Goal: Check status: Check status

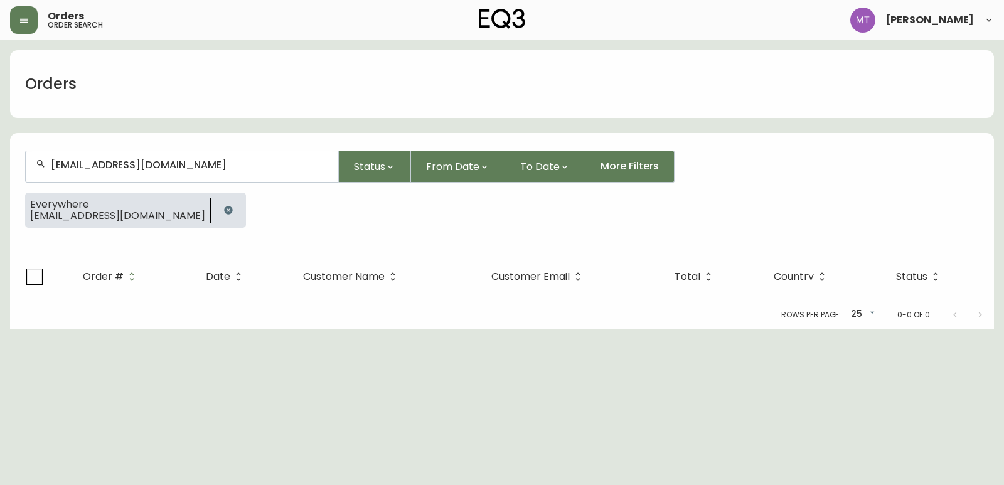
click at [211, 204] on div at bounding box center [228, 210] width 35 height 35
click at [216, 216] on button "button" at bounding box center [228, 210] width 25 height 25
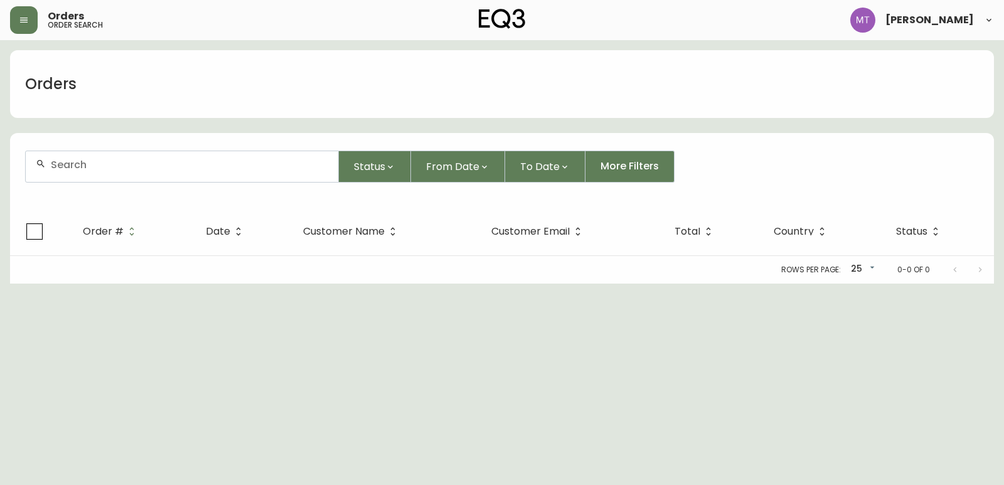
click at [201, 208] on th "Date" at bounding box center [244, 232] width 97 height 48
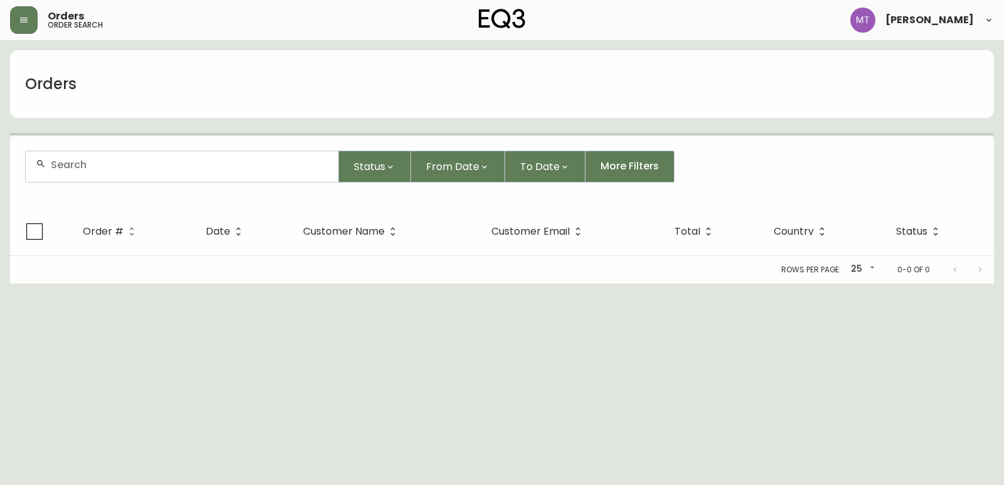
click at [173, 176] on div at bounding box center [182, 166] width 313 height 31
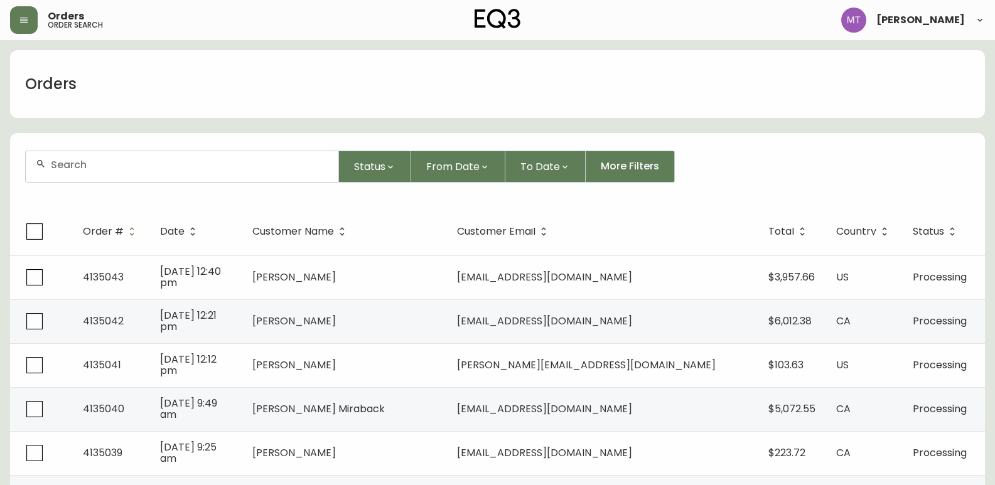
paste input "4134439"
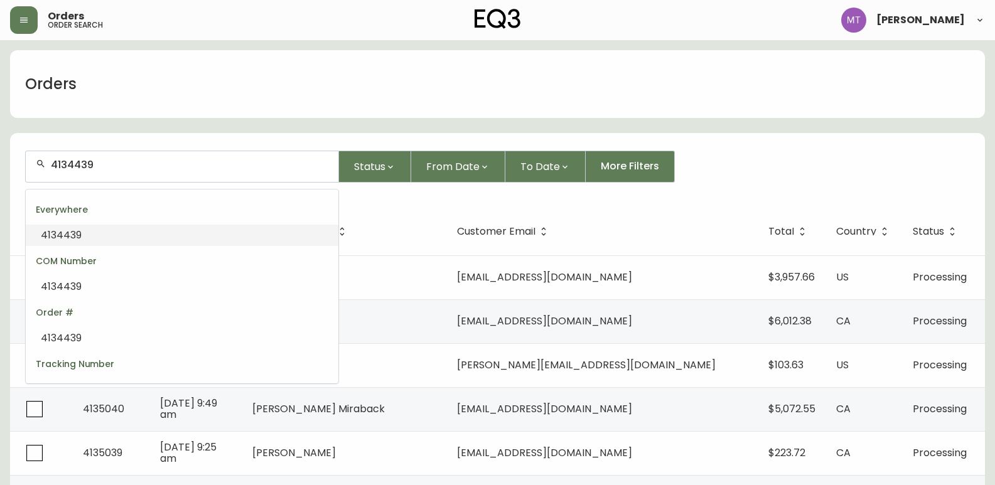
click at [136, 238] on li "4134439" at bounding box center [182, 235] width 313 height 21
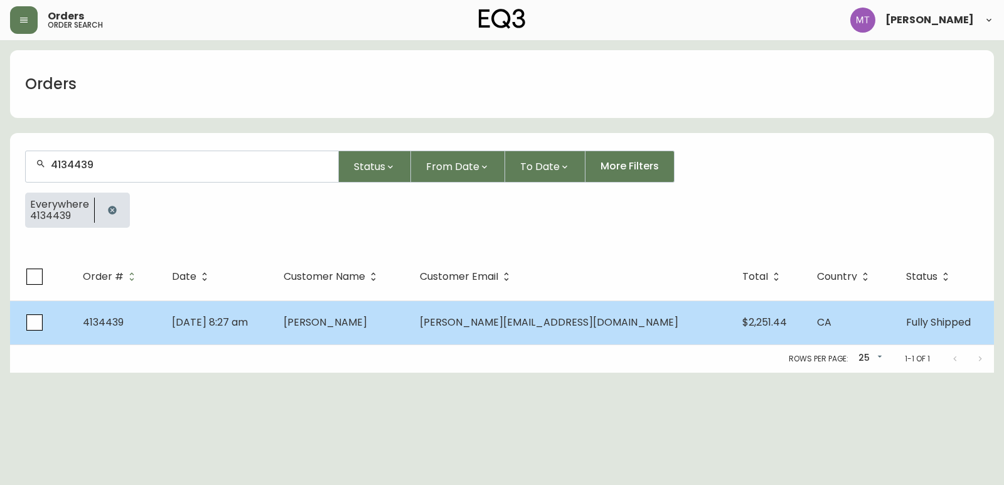
type input "4134439"
click at [273, 311] on td "[DATE] 8:27 am" at bounding box center [217, 323] width 111 height 44
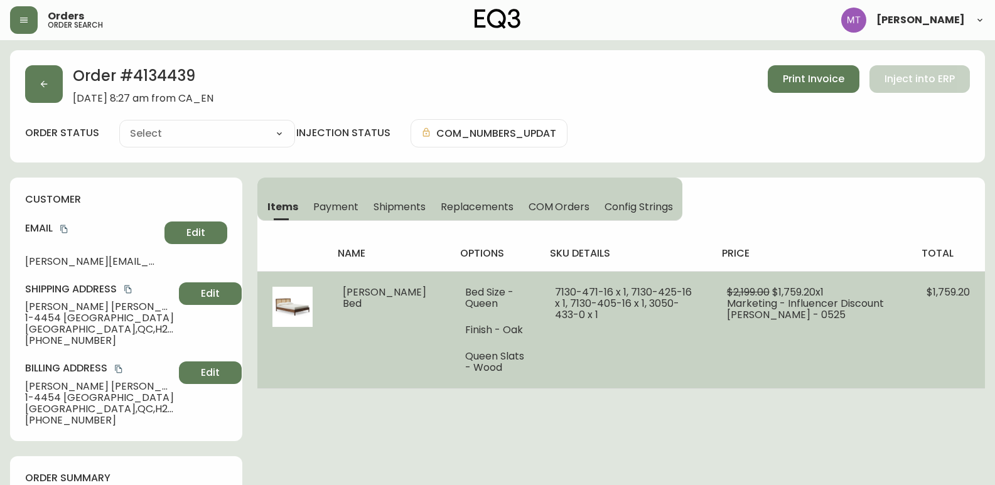
type input "Fully Shipped"
select select "FULLY_SHIPPED"
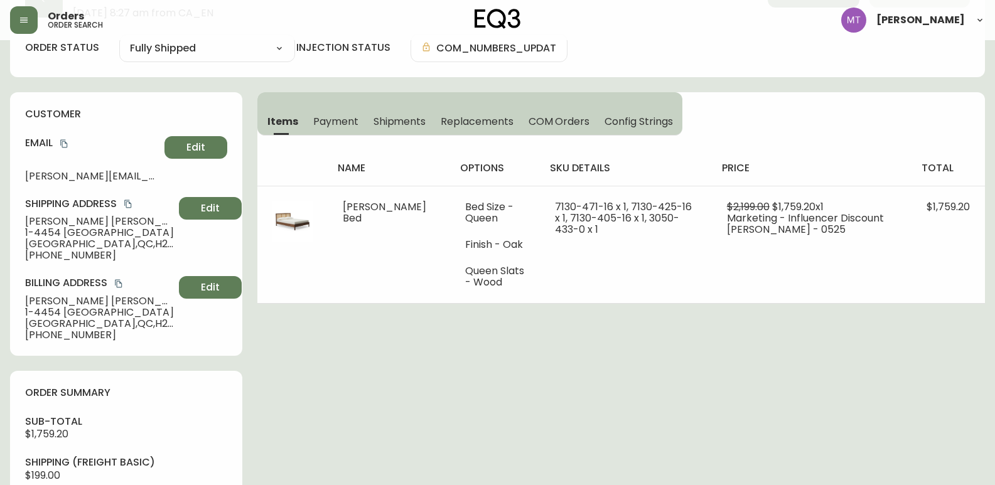
scroll to position [63, 0]
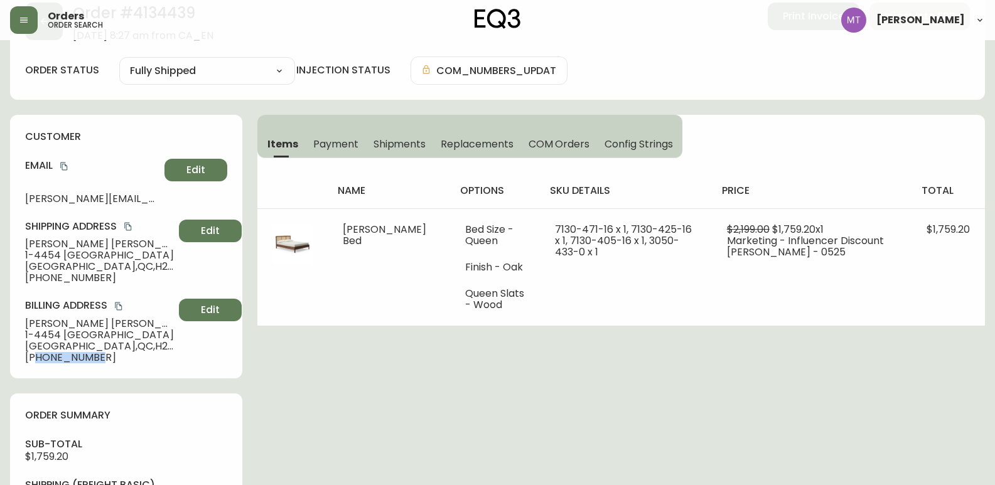
drag, startPoint x: 104, startPoint y: 361, endPoint x: 38, endPoint y: 361, distance: 65.9
click at [38, 361] on span "[PHONE_NUMBER]" at bounding box center [99, 357] width 149 height 11
copy span "4503316940"
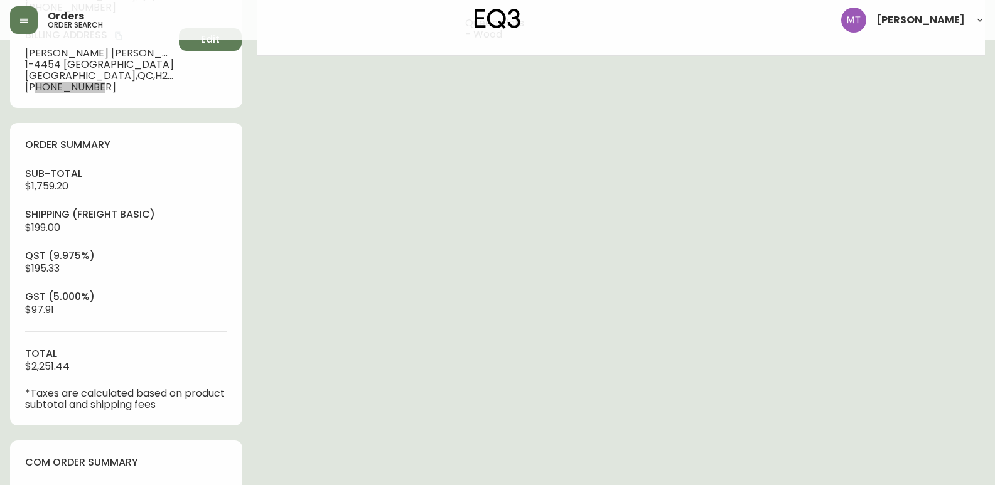
scroll to position [439, 0]
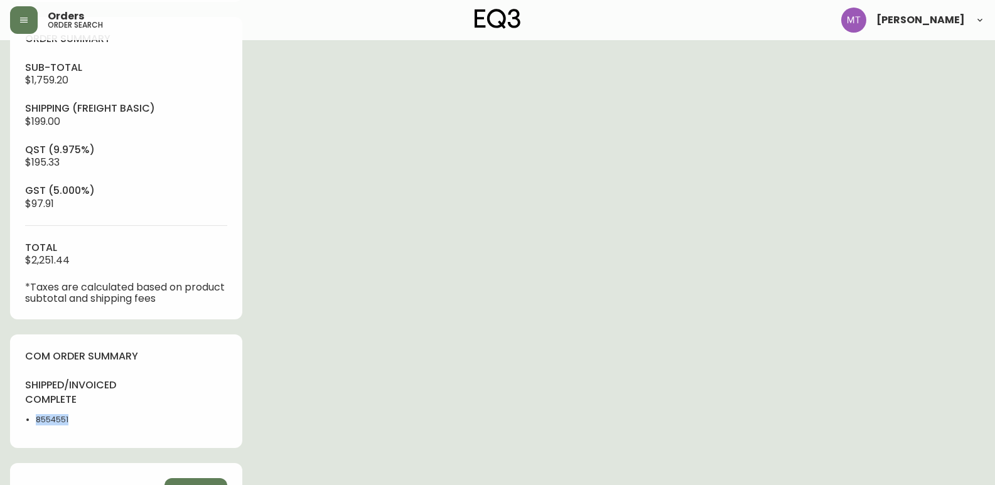
drag, startPoint x: 82, startPoint y: 420, endPoint x: 23, endPoint y: 420, distance: 58.4
click at [23, 420] on div "com order summary shipped/invoiced complete 8554551" at bounding box center [126, 391] width 232 height 114
copy li "8554551"
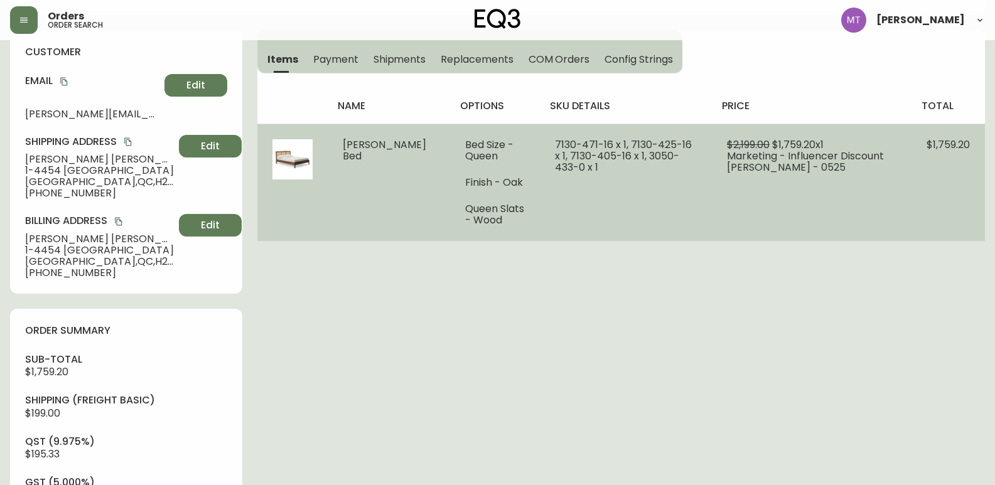
scroll to position [126, 0]
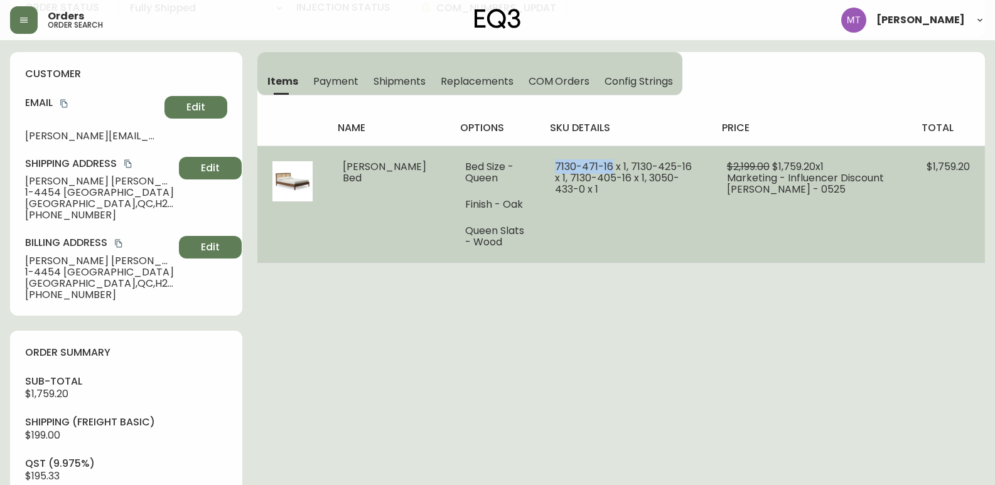
drag, startPoint x: 584, startPoint y: 169, endPoint x: 518, endPoint y: 161, distance: 65.7
click at [540, 161] on td "7130-471-16 x 1, 7130-425-16 x 1, 7130-405-16 x 1, 3050-433-0 x 1" at bounding box center [625, 204] width 171 height 117
copy span "[PHONE_NUMBER]"
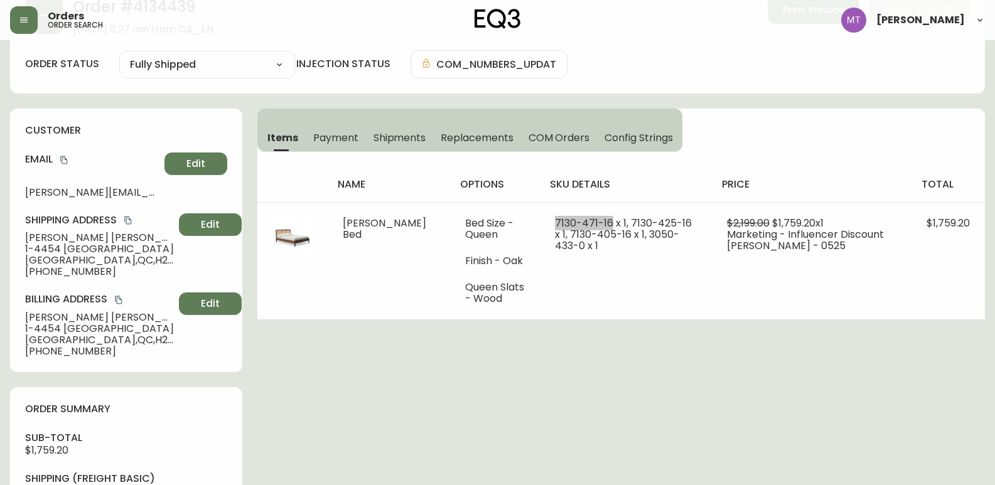
scroll to position [0, 0]
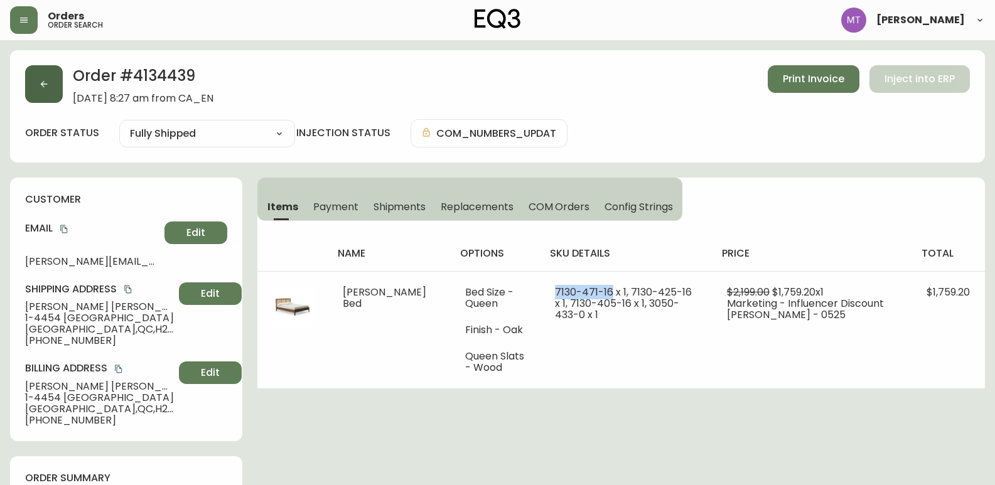
click at [35, 80] on button "button" at bounding box center [44, 84] width 38 height 38
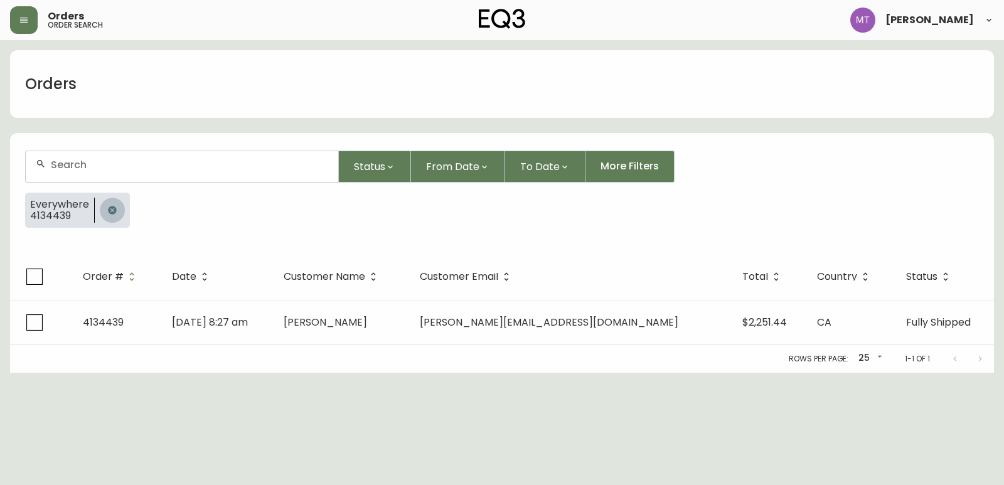
click at [109, 210] on icon "button" at bounding box center [112, 210] width 8 height 8
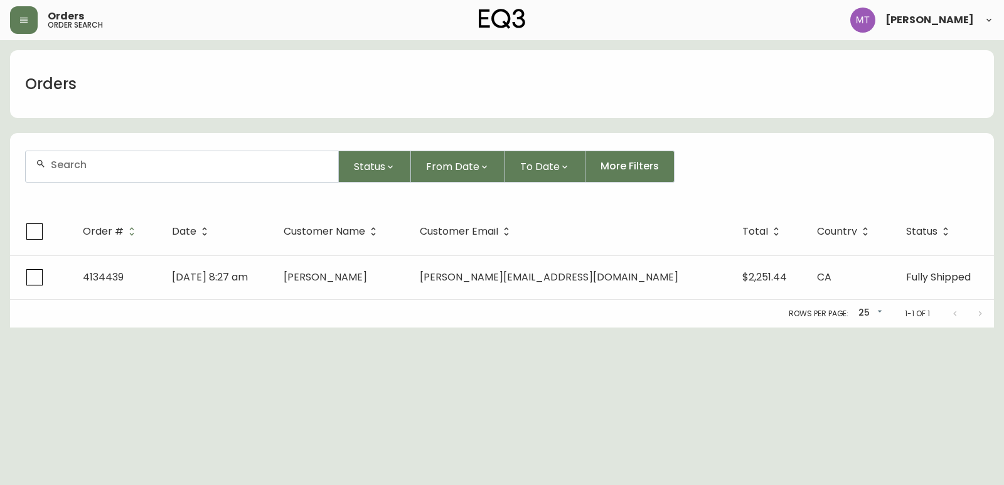
click at [102, 170] on input "text" at bounding box center [189, 165] width 277 height 12
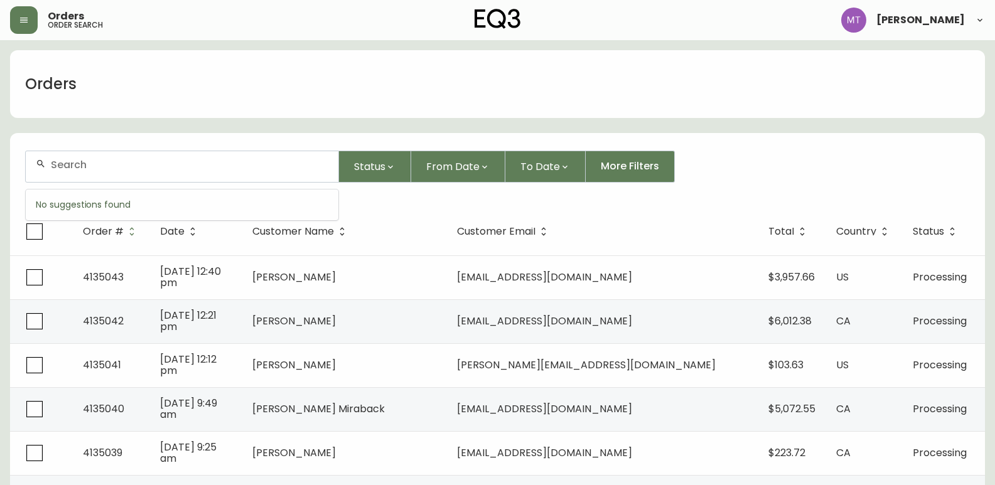
paste input "4134570"
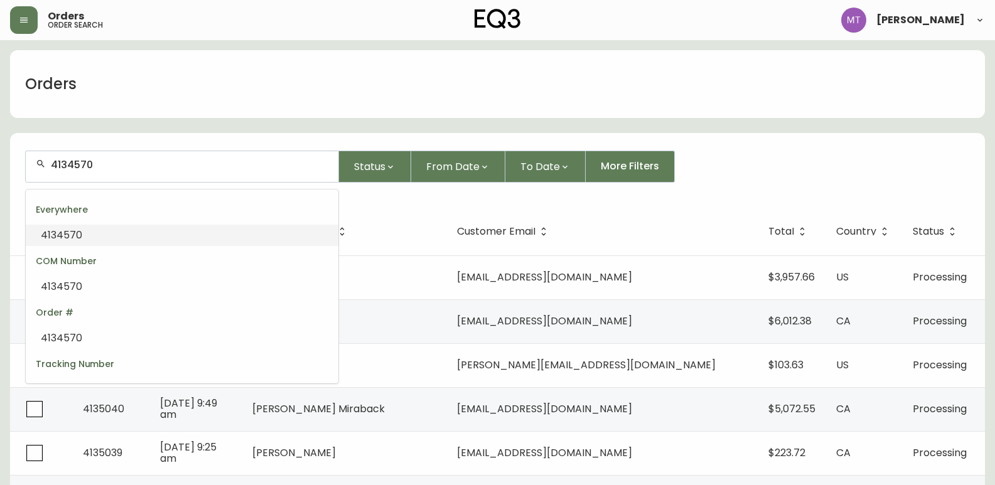
click at [77, 240] on span "4134570" at bounding box center [61, 235] width 41 height 14
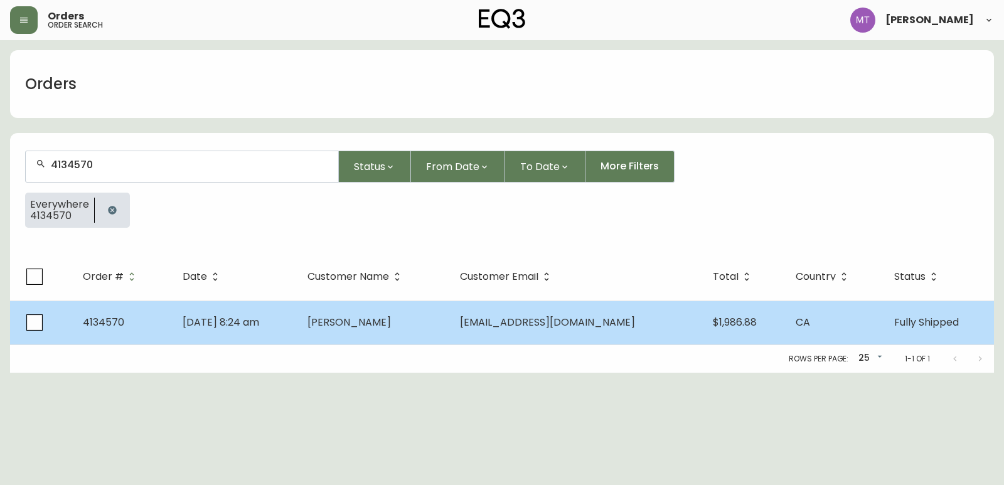
type input "4134570"
click at [297, 329] on td "[DATE] 8:24 am" at bounding box center [235, 323] width 125 height 44
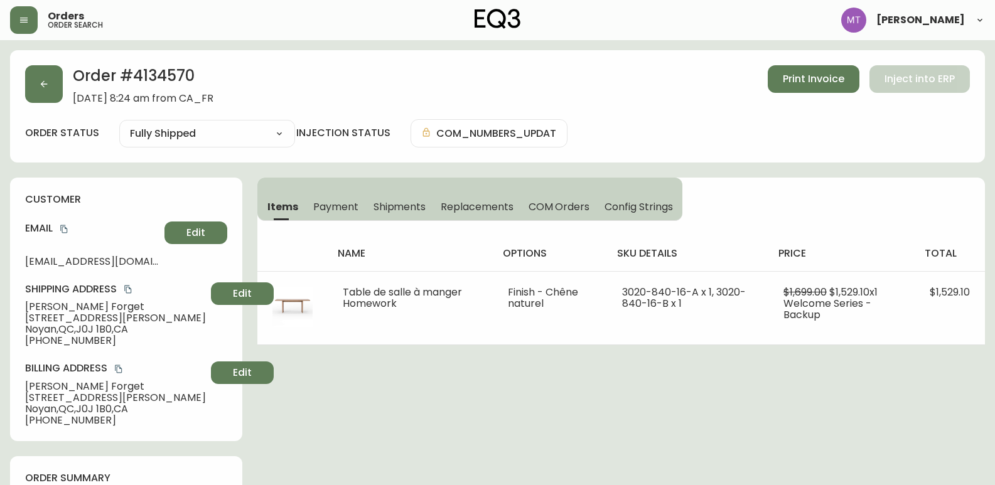
type input "Fully Shipped"
select select "FULLY_SHIPPED"
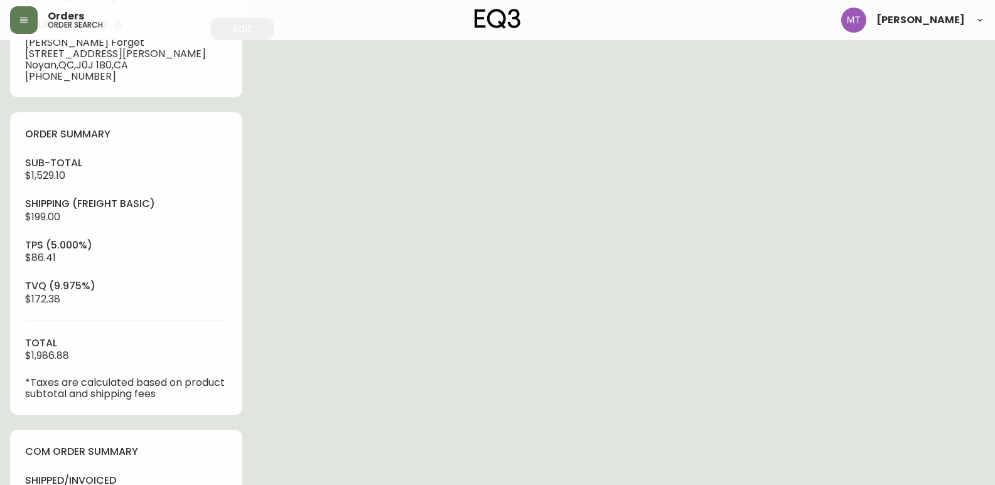
scroll to position [439, 0]
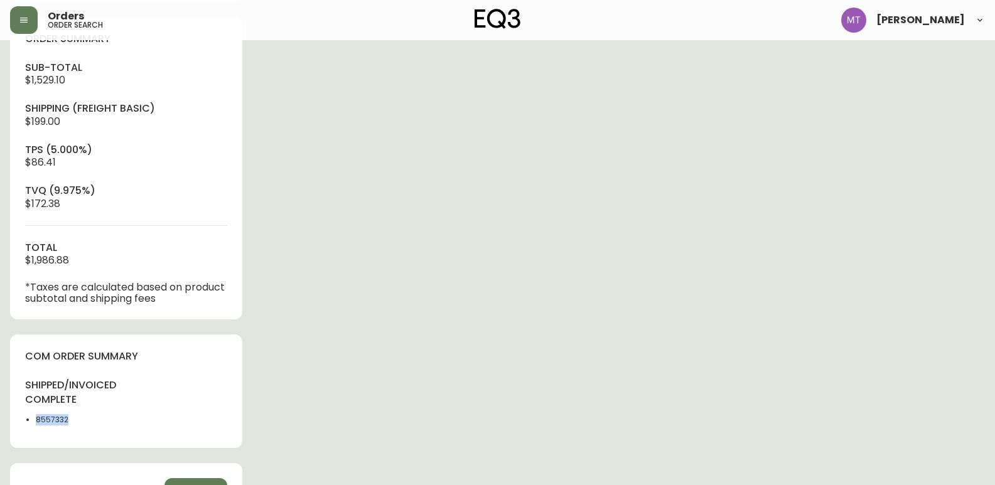
drag, startPoint x: 68, startPoint y: 417, endPoint x: 34, endPoint y: 417, distance: 33.9
click at [35, 417] on ul "8557332" at bounding box center [72, 419] width 94 height 11
copy li "8557332"
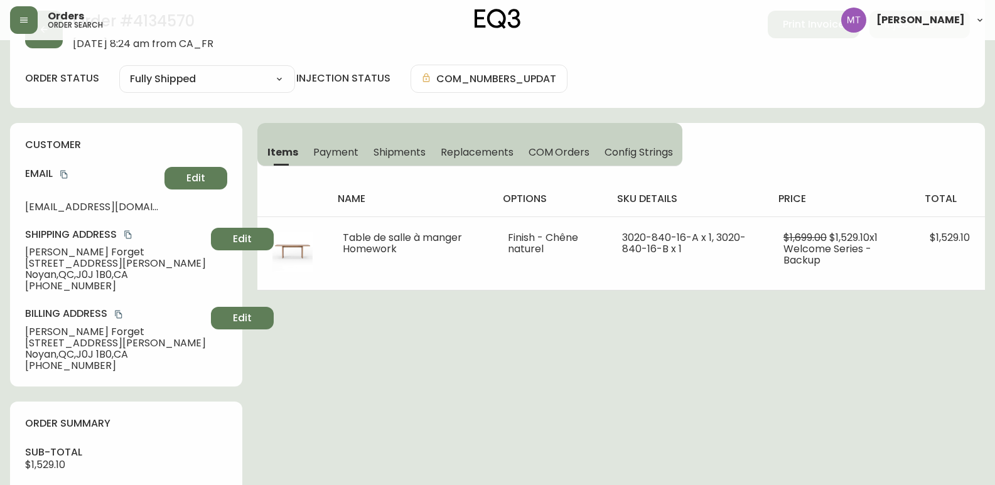
scroll to position [0, 0]
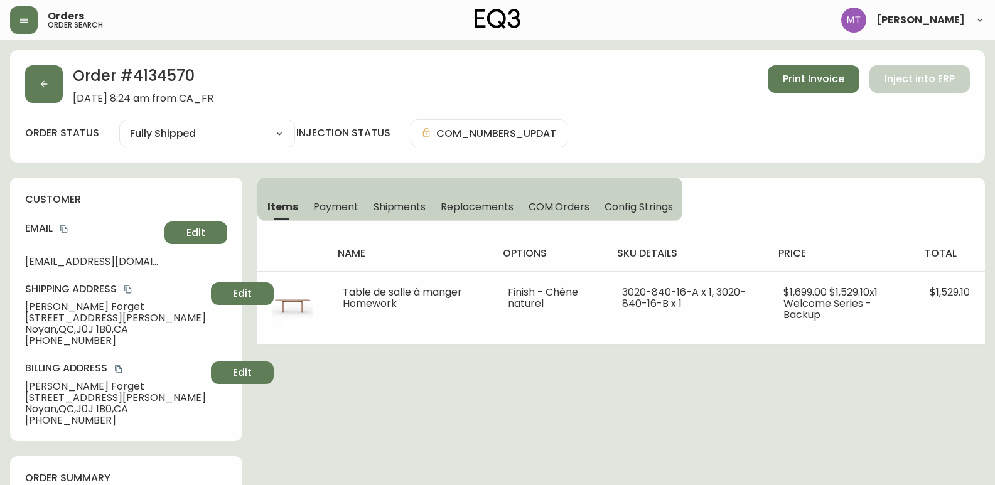
click at [21, 75] on div "Order # 4134570 [DATE] 8:24 am from CA_FR Print Invoice Inject into ERP order s…" at bounding box center [497, 106] width 975 height 112
click at [51, 91] on button "button" at bounding box center [44, 84] width 38 height 38
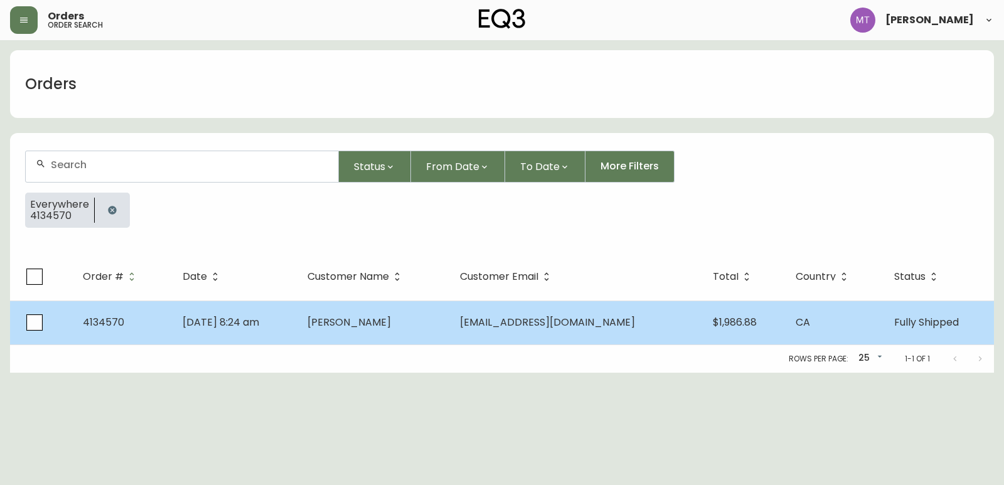
click at [135, 326] on td "4134570" at bounding box center [123, 323] width 100 height 44
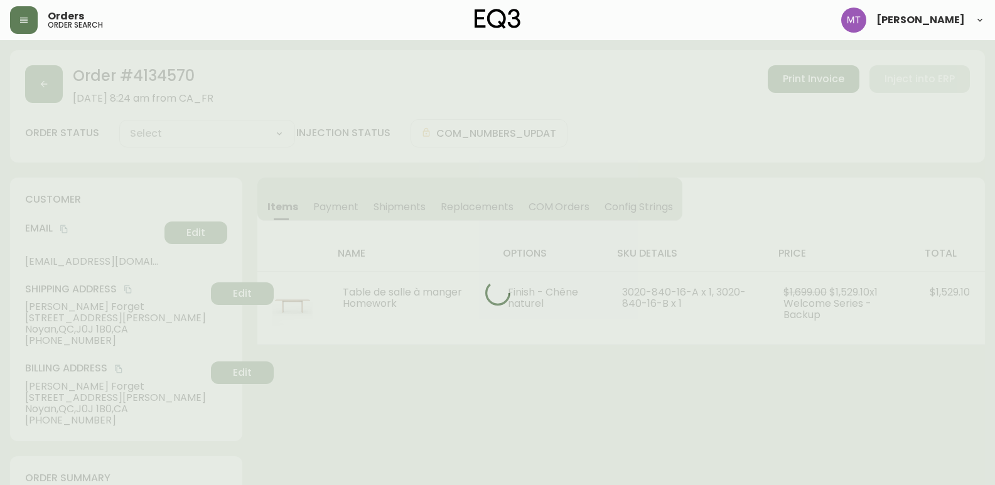
type input "Fully Shipped"
select select "FULLY_SHIPPED"
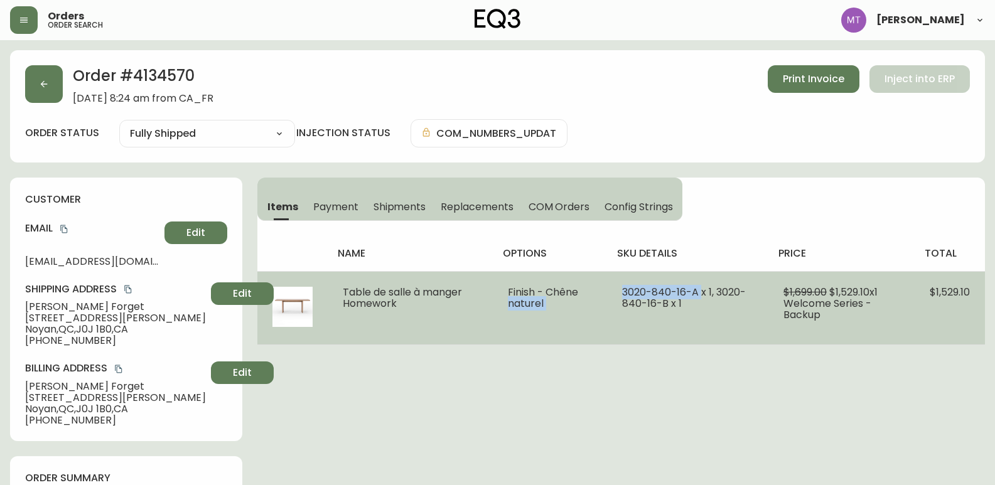
drag, startPoint x: 700, startPoint y: 291, endPoint x: 590, endPoint y: 287, distance: 110.5
click at [590, 287] on tr "Table de salle à manger Homework Finish - Chêne naturel 3020-840-16-A x 1, 3020…" at bounding box center [620, 307] width 727 height 73
click at [697, 302] on td "3020-840-16-A x 1, 3020-840-16-B x 1" at bounding box center [687, 307] width 161 height 73
drag, startPoint x: 697, startPoint y: 288, endPoint x: 623, endPoint y: 286, distance: 74.1
click at [623, 286] on span "3020-840-16-A x 1, 3020-840-16-B x 1" at bounding box center [684, 298] width 124 height 26
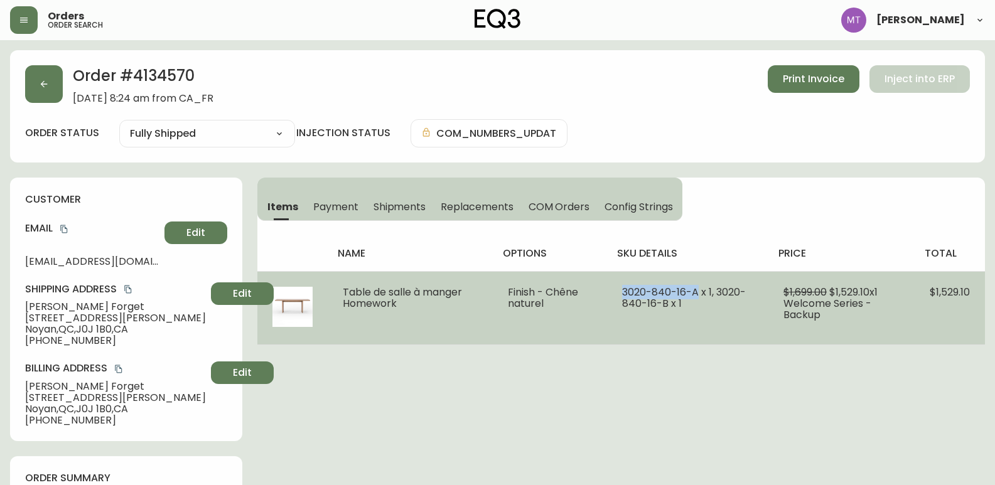
copy span "3020-840-16-A"
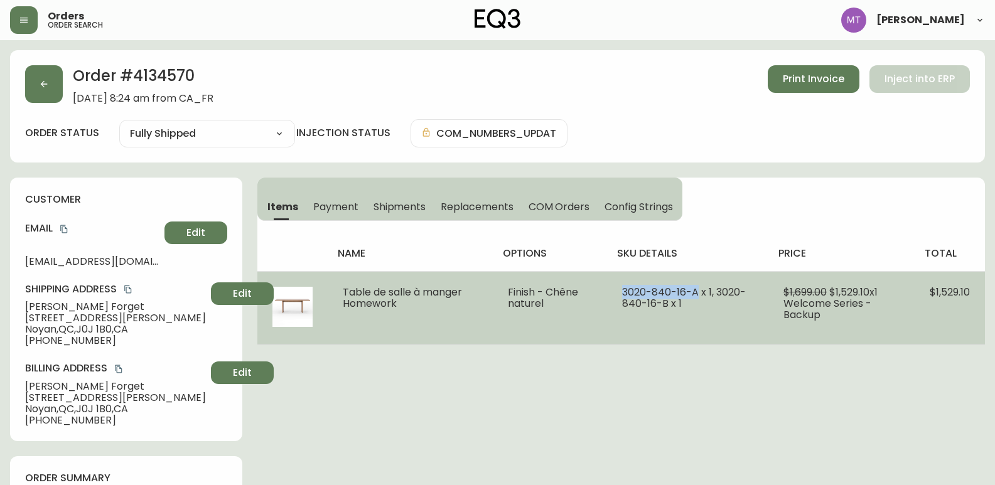
drag, startPoint x: 697, startPoint y: 287, endPoint x: 622, endPoint y: 289, distance: 75.3
click at [622, 289] on td "3020-840-16-A x 1, 3020-840-16-B x 1" at bounding box center [687, 307] width 161 height 73
copy span "3020-840-16-A"
